Goal: Task Accomplishment & Management: Manage account settings

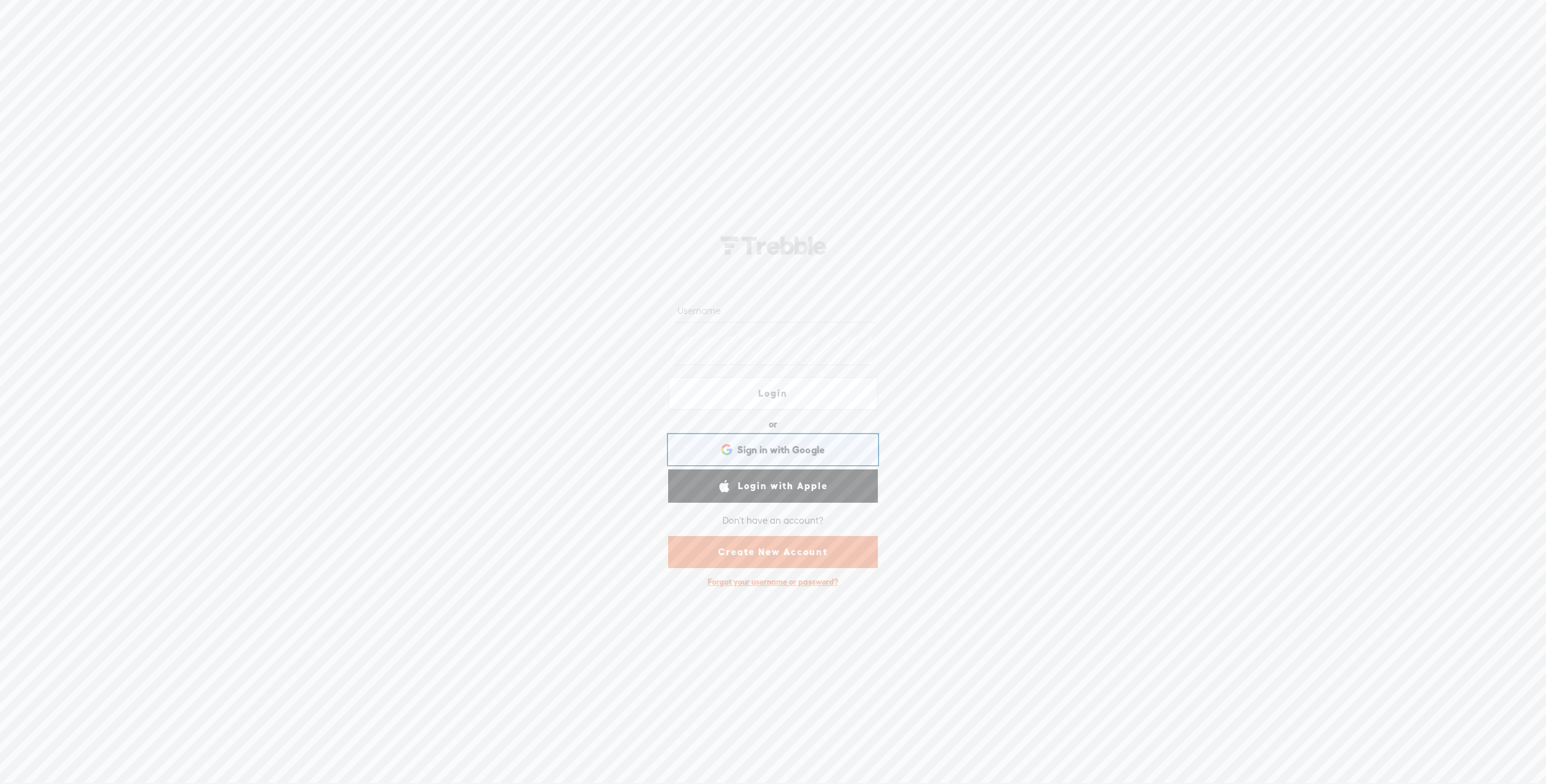
click at [821, 456] on span "Sign in with Google" at bounding box center [781, 450] width 88 height 13
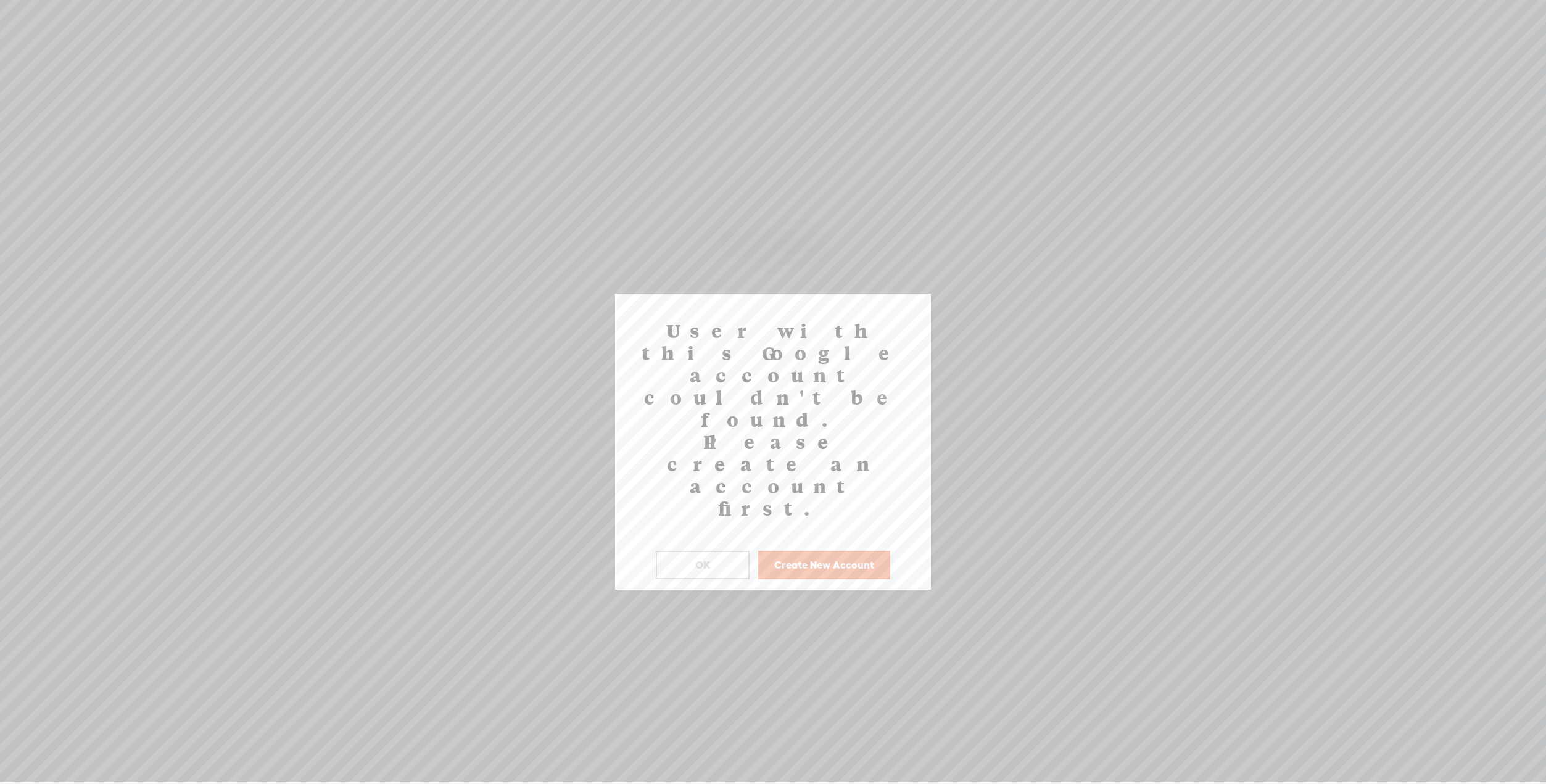
click at [793, 551] on button "Create New Account" at bounding box center [824, 564] width 132 height 29
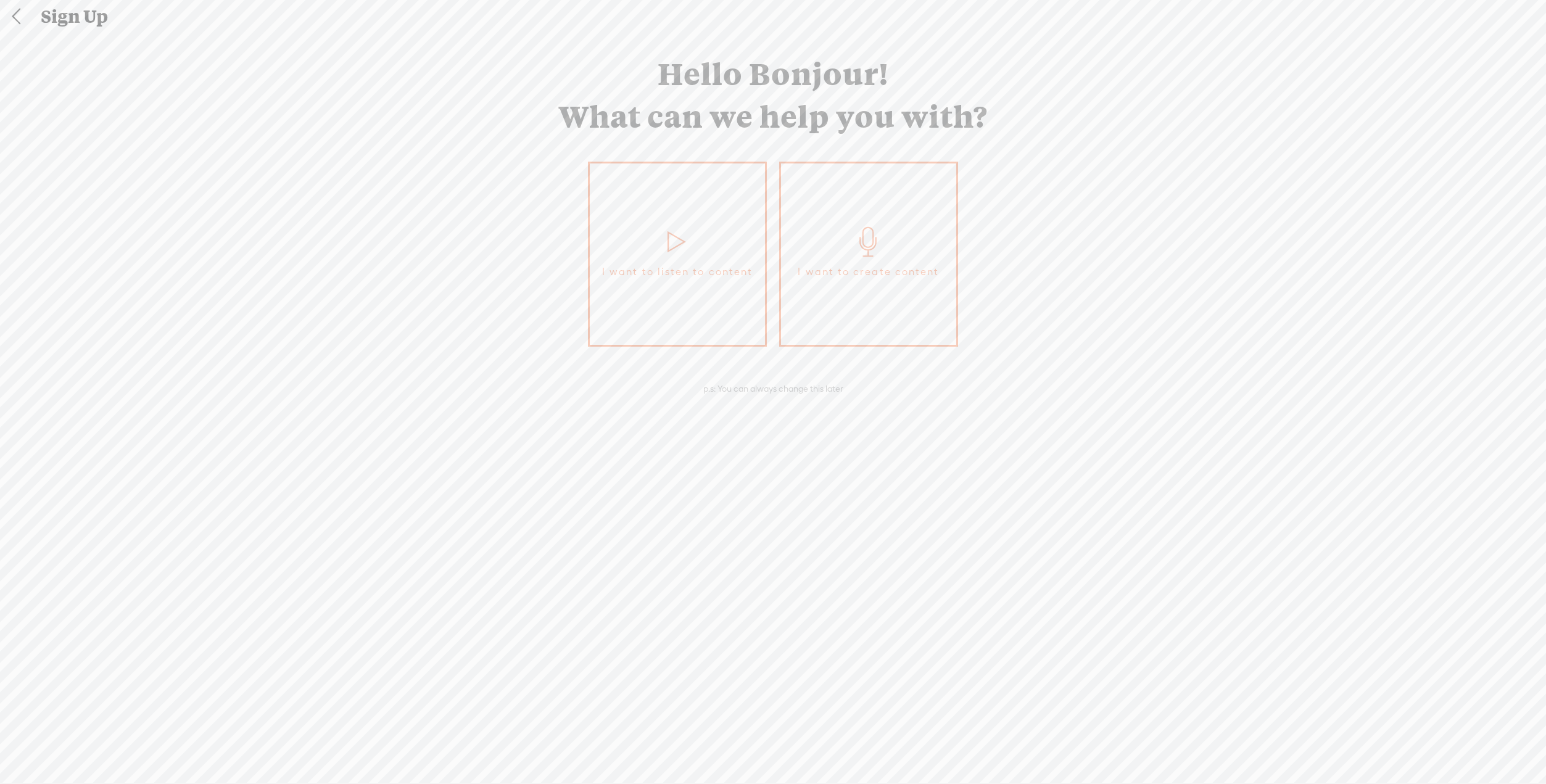
click at [863, 299] on link "I want to create content" at bounding box center [869, 254] width 179 height 185
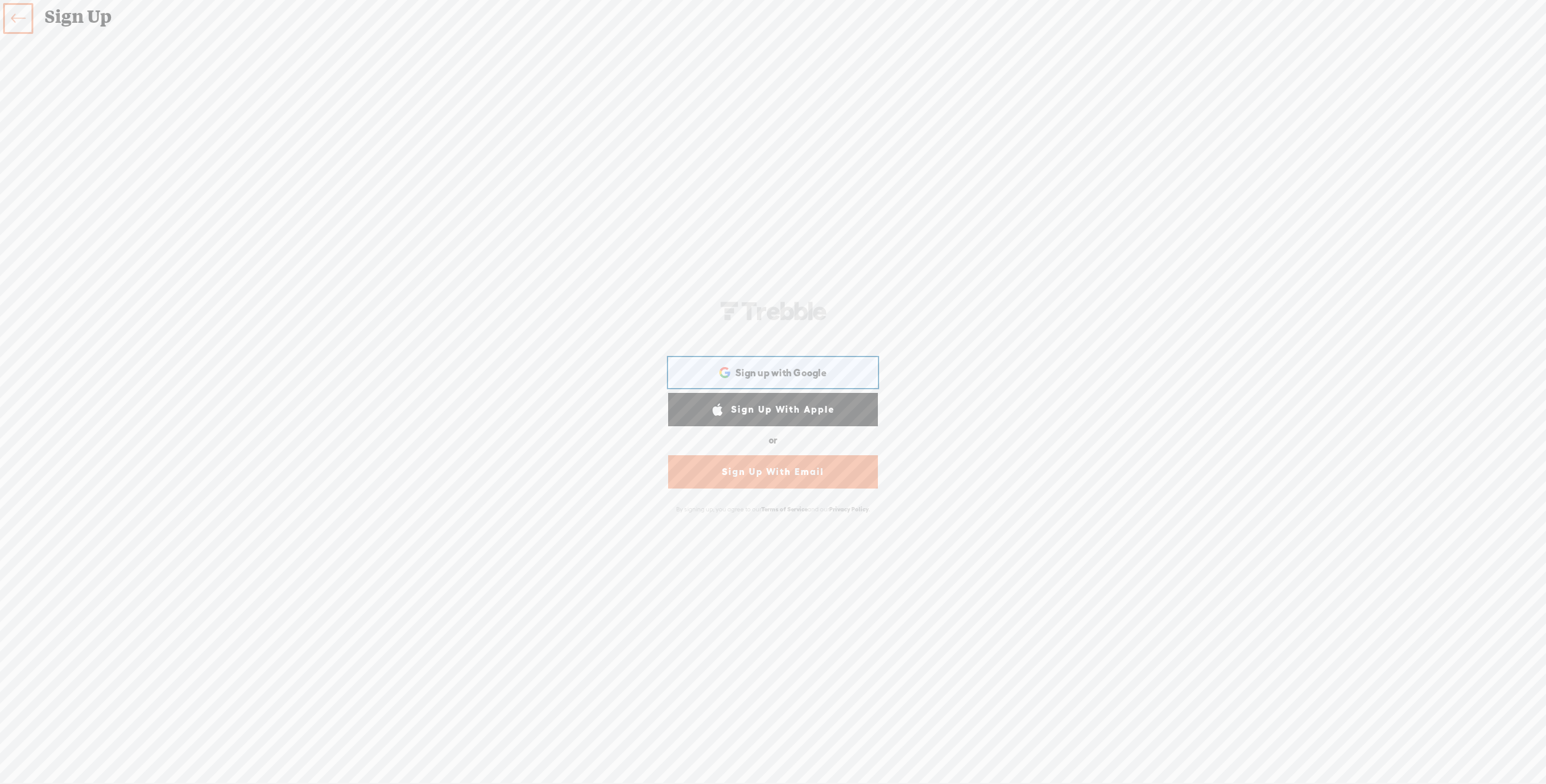
click at [790, 371] on span "Sign up with Google" at bounding box center [781, 373] width 91 height 13
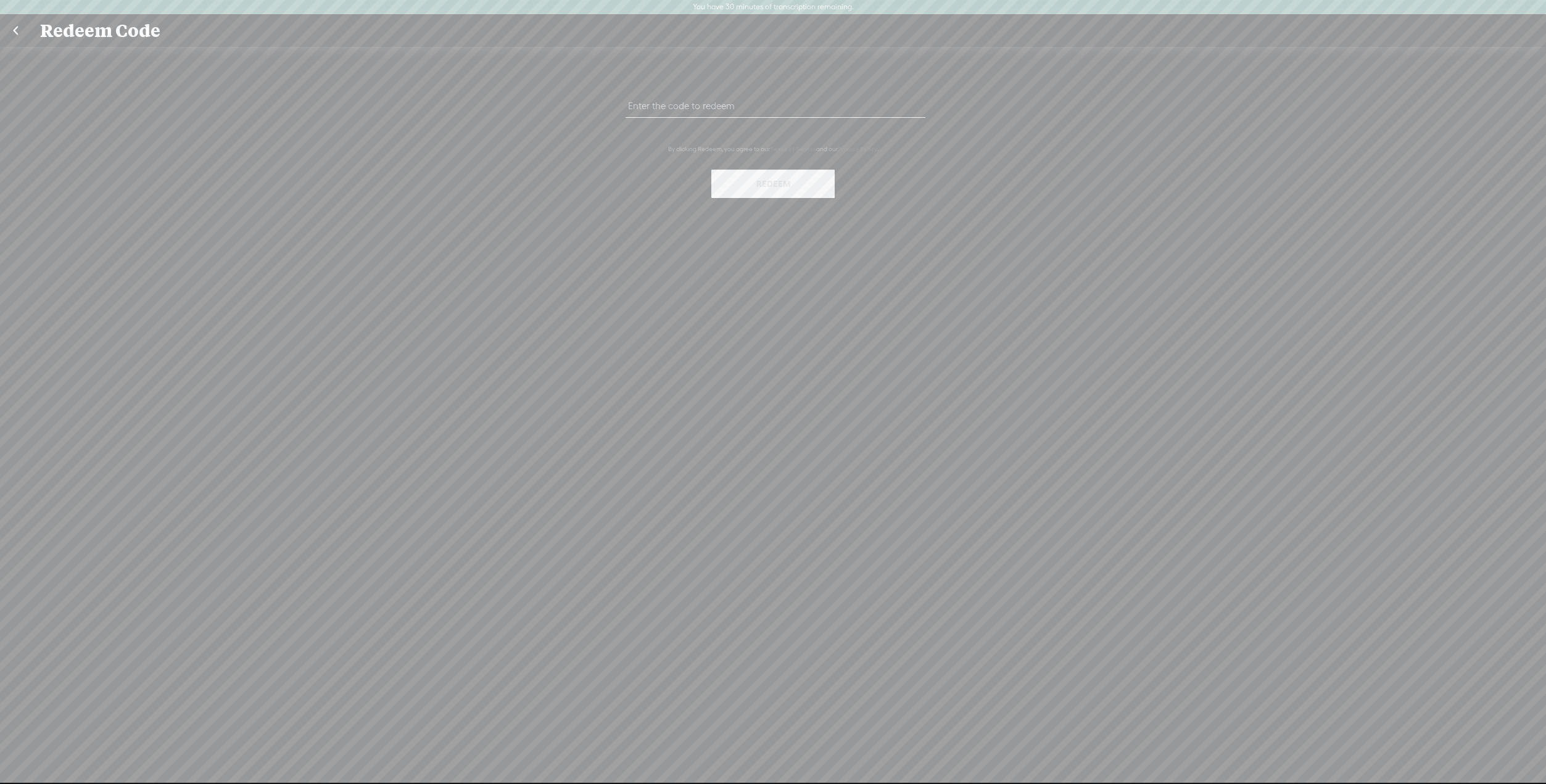
click at [746, 112] on input "text" at bounding box center [775, 105] width 299 height 24
paste input "2N3N-CEUA-F4RQ-SD8L-0823"
type input "2N3N-CEUA-F4RQ-SD8L-0823"
click at [764, 198] on button "Redeem" at bounding box center [773, 183] width 124 height 29
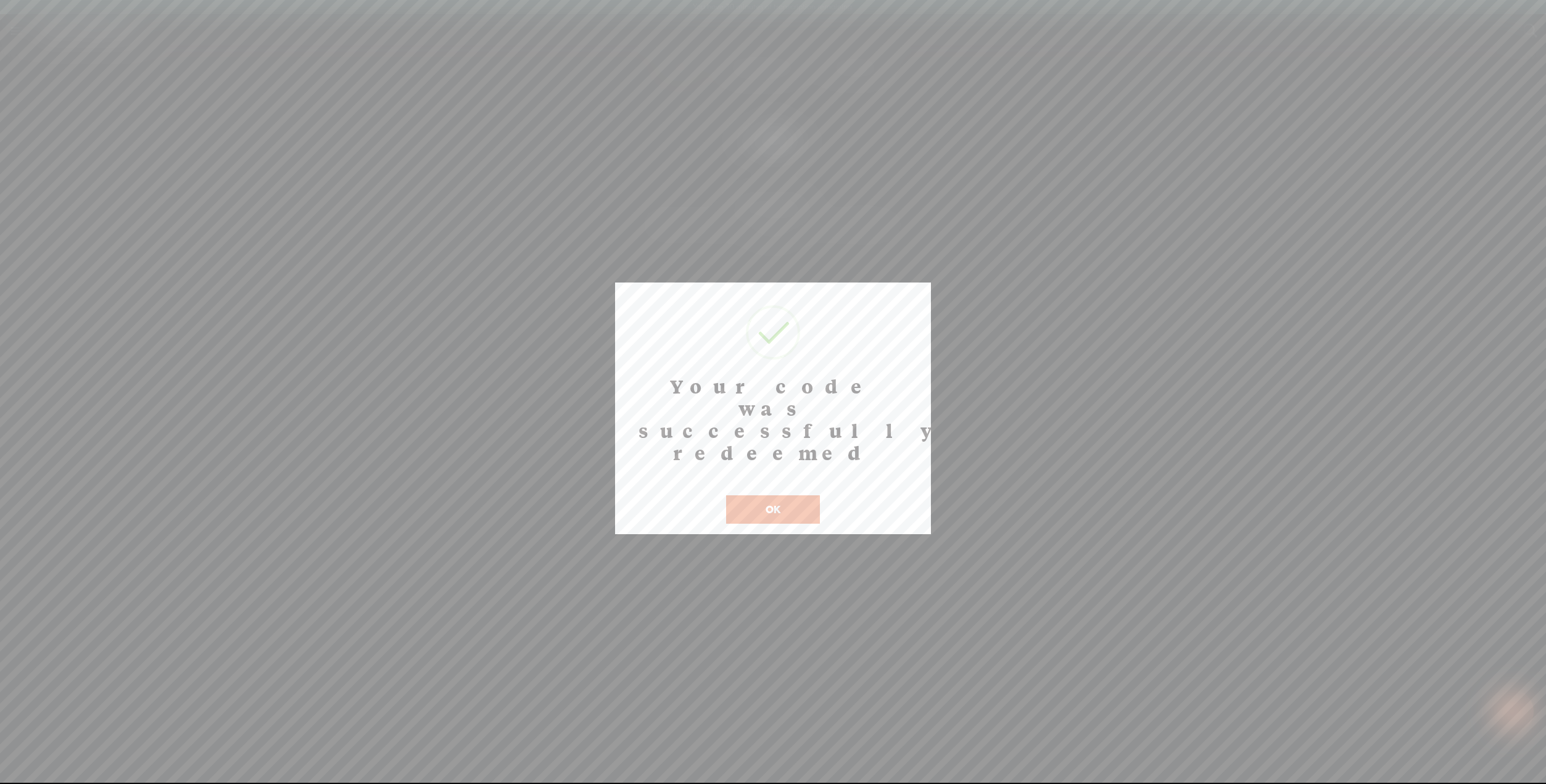
click at [783, 496] on button "OK" at bounding box center [773, 510] width 94 height 29
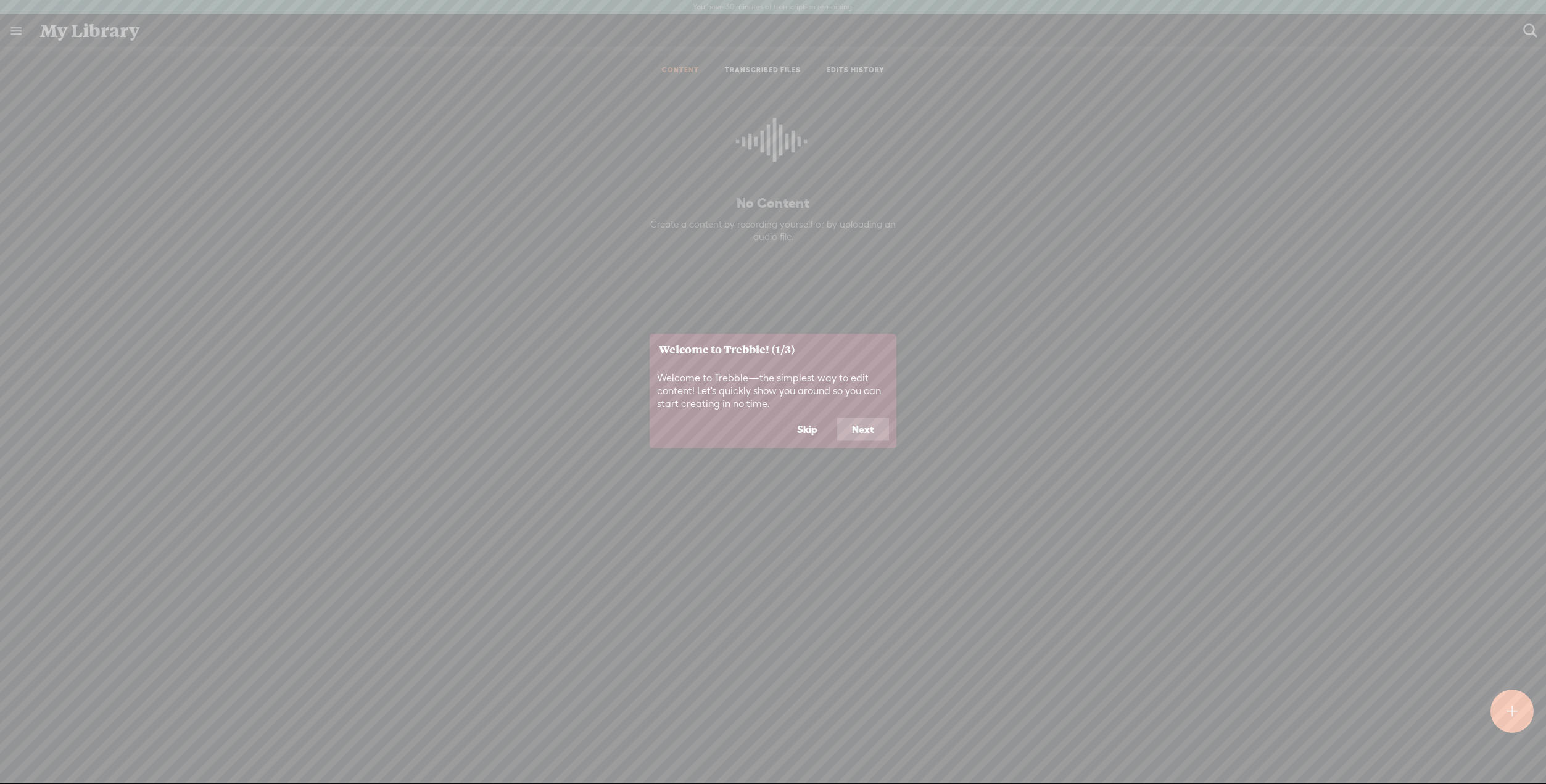
click at [852, 441] on button "Next" at bounding box center [863, 429] width 52 height 23
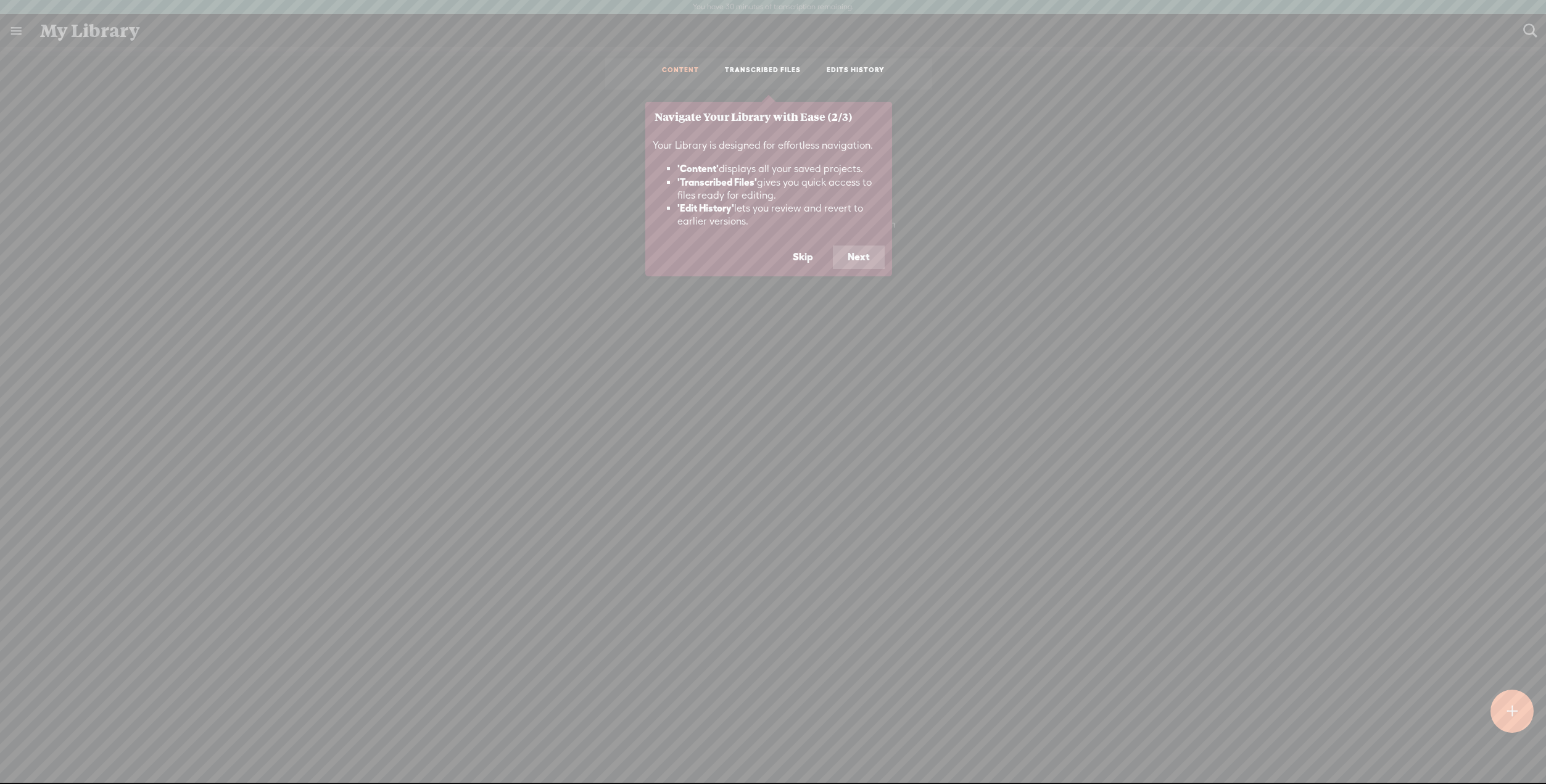
click at [855, 269] on button "Next" at bounding box center [858, 257] width 52 height 23
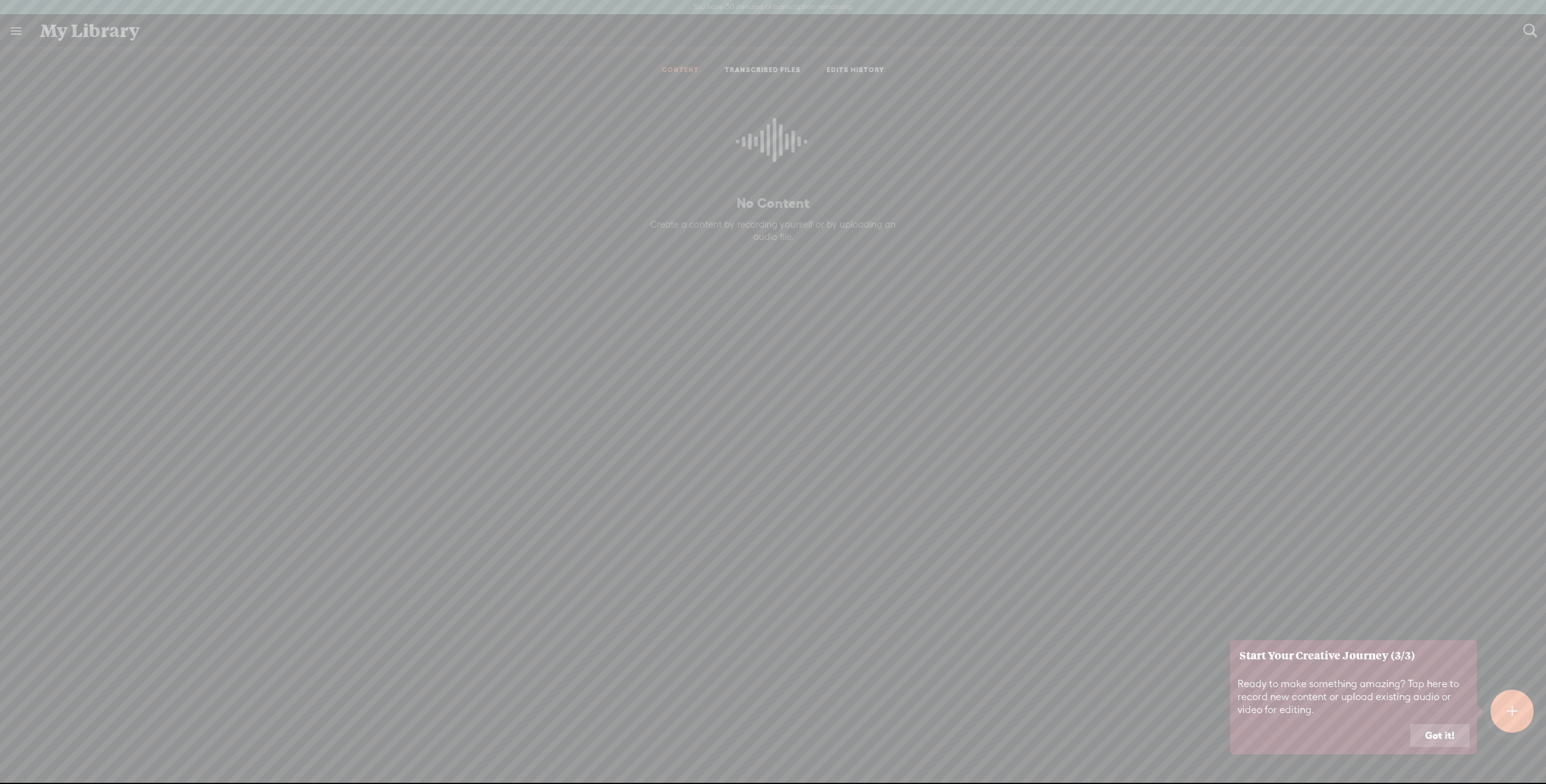
click at [1430, 748] on button "Got it!" at bounding box center [1440, 736] width 60 height 23
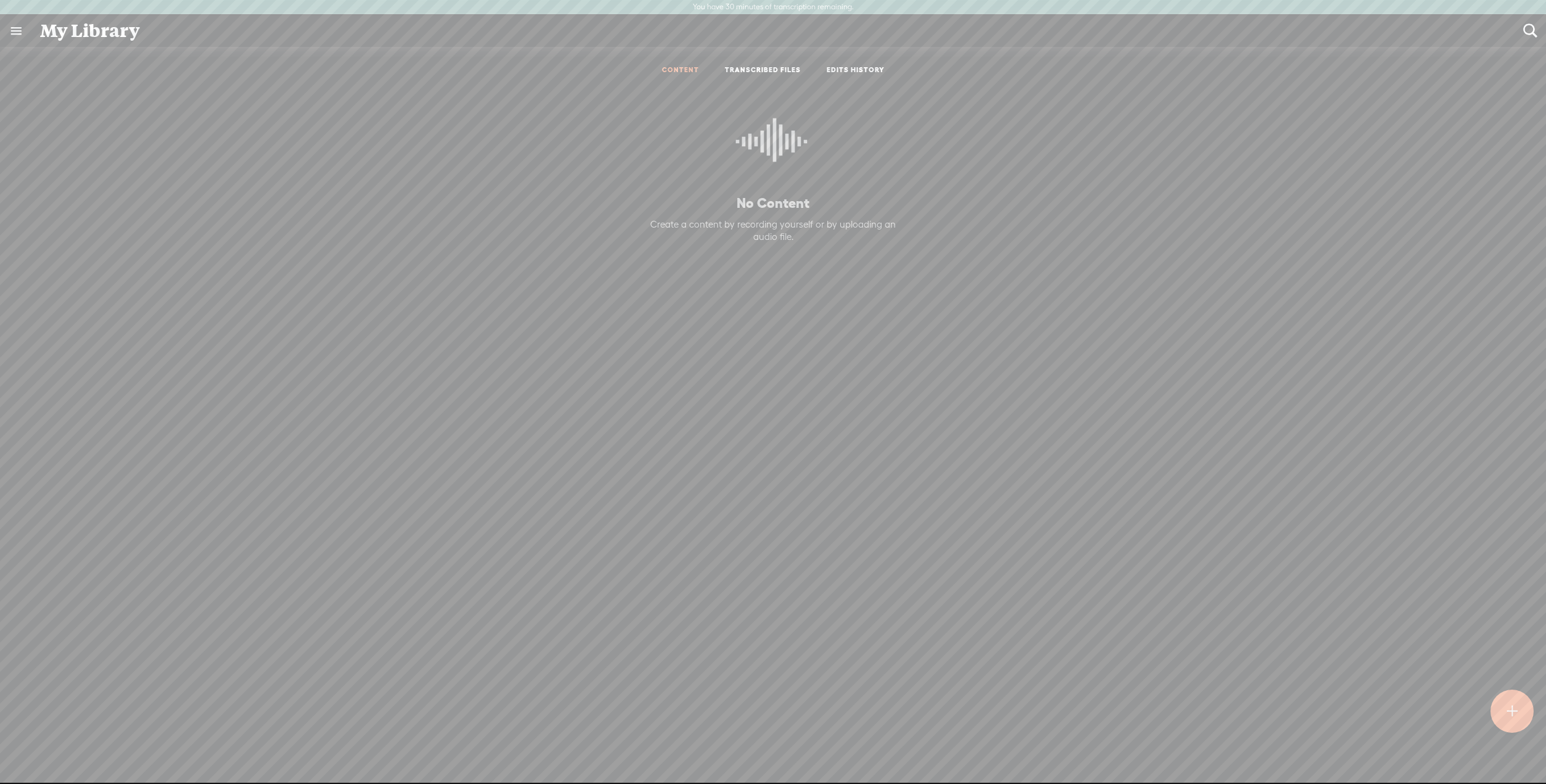
click at [748, 76] on link "TRANSCRIBED FILES" at bounding box center [763, 71] width 76 height 11
click at [857, 76] on link "EDITS HISTORY" at bounding box center [855, 71] width 58 height 11
click at [23, 35] on link at bounding box center [15, 30] width 32 height 32
click at [103, 46] on div "g102517077936380279743" at bounding box center [92, 40] width 70 height 12
click at [1462, 32] on span "Edit" at bounding box center [1473, 32] width 20 height 13
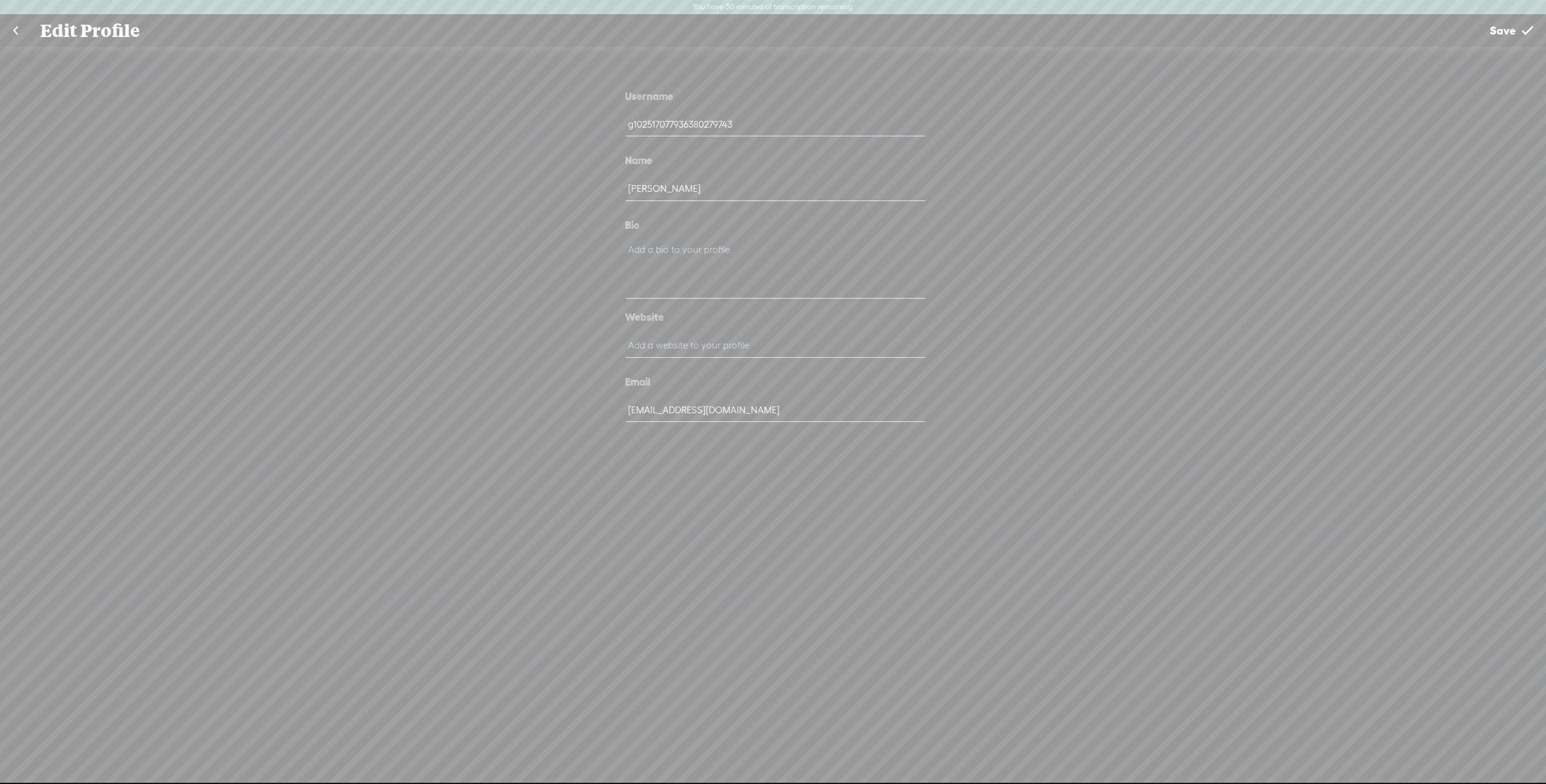
click at [720, 133] on input "g102517077936380279743" at bounding box center [775, 124] width 299 height 24
click at [743, 358] on input "text" at bounding box center [775, 346] width 299 height 24
type input "y"
click at [20, 31] on link at bounding box center [15, 30] width 31 height 32
click at [15, 25] on link at bounding box center [15, 30] width 31 height 32
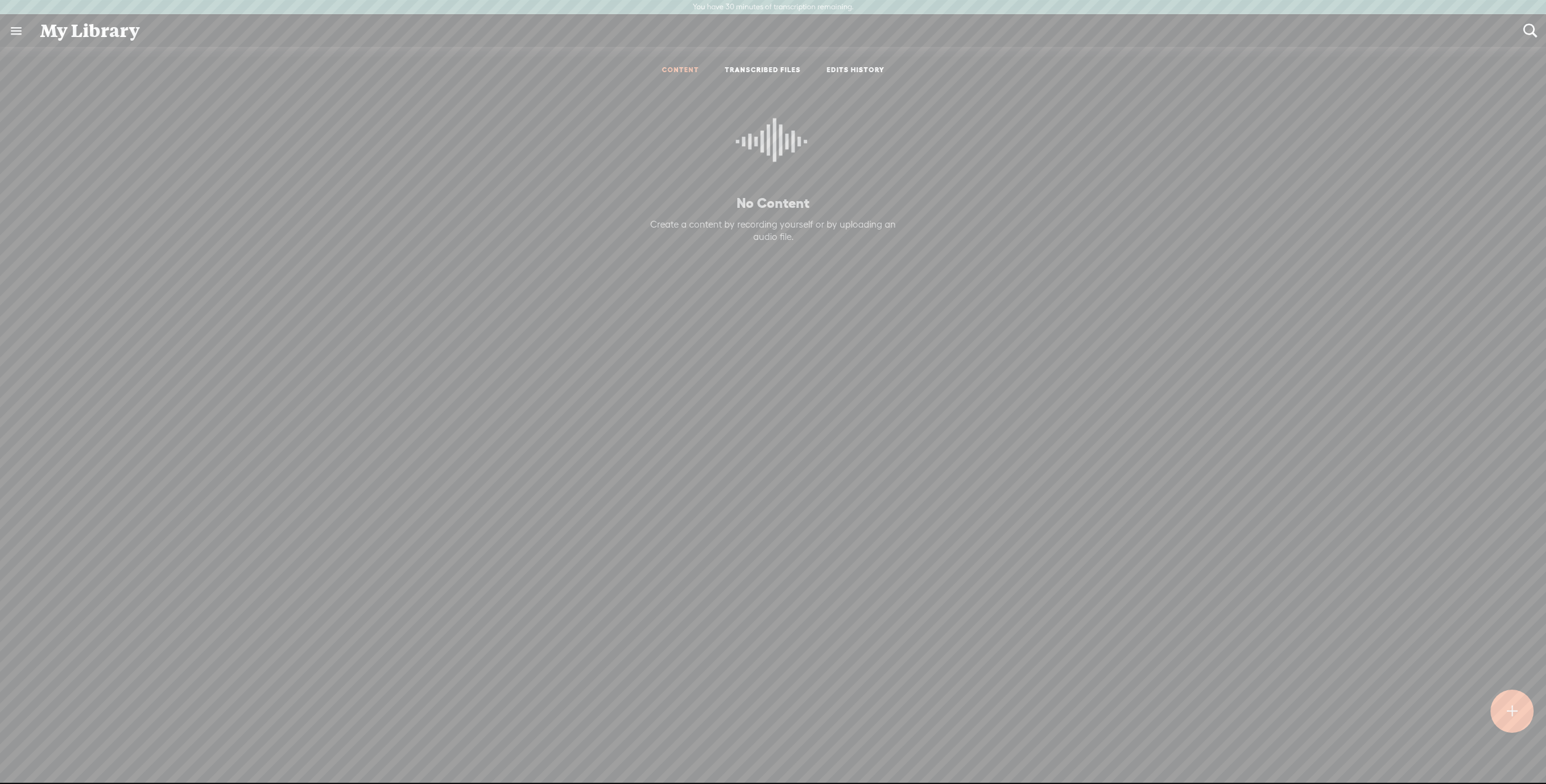
drag, startPoint x: 765, startPoint y: 0, endPoint x: 1188, endPoint y: 189, distance: 463.3
click at [1188, 189] on div "No Content Create a content by recording yourself or by uploading an audio file." at bounding box center [773, 409] width 1527 height 649
